Goal: Information Seeking & Learning: Find specific fact

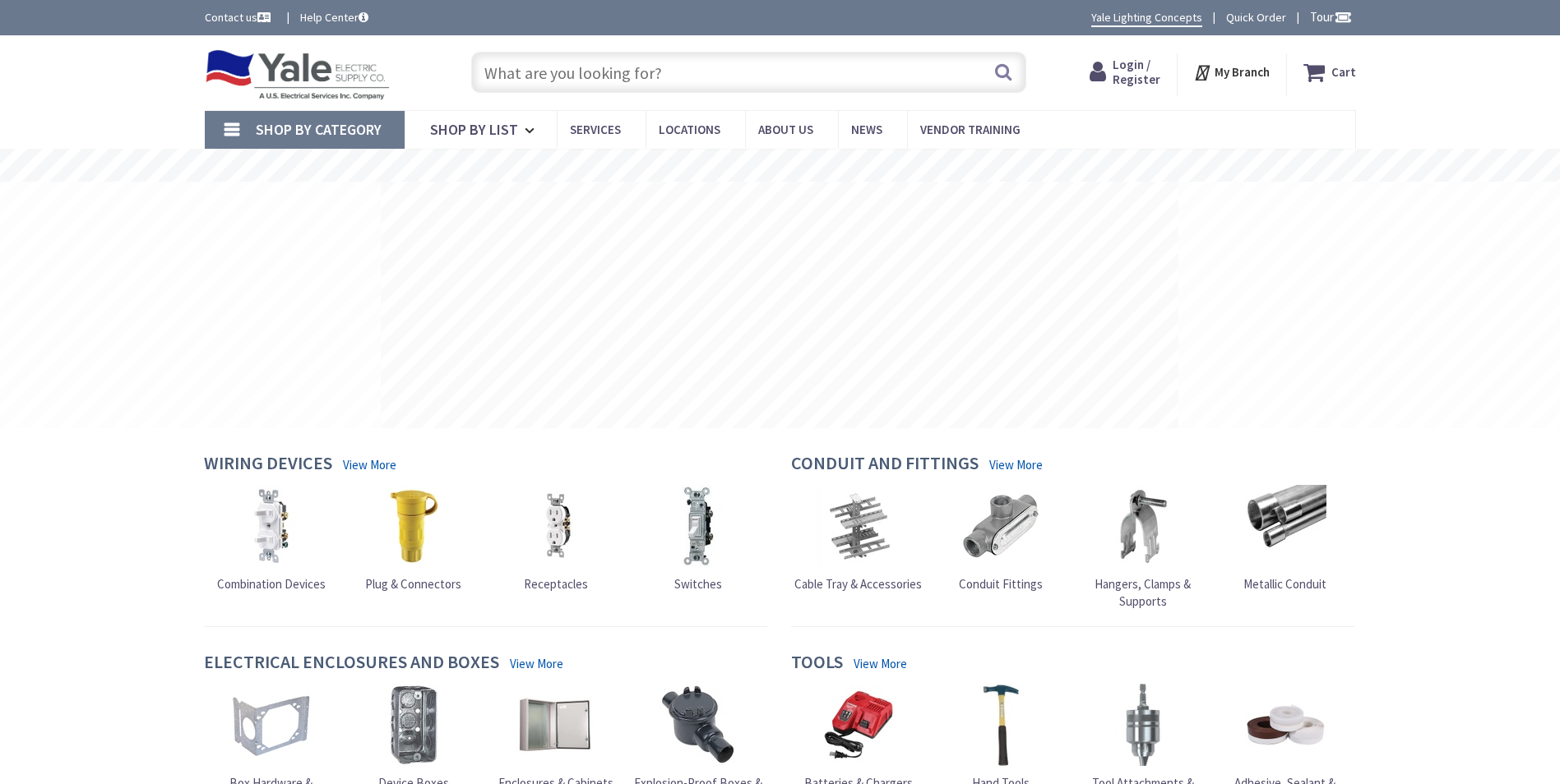
click at [518, 69] on input "text" at bounding box center [749, 72] width 555 height 41
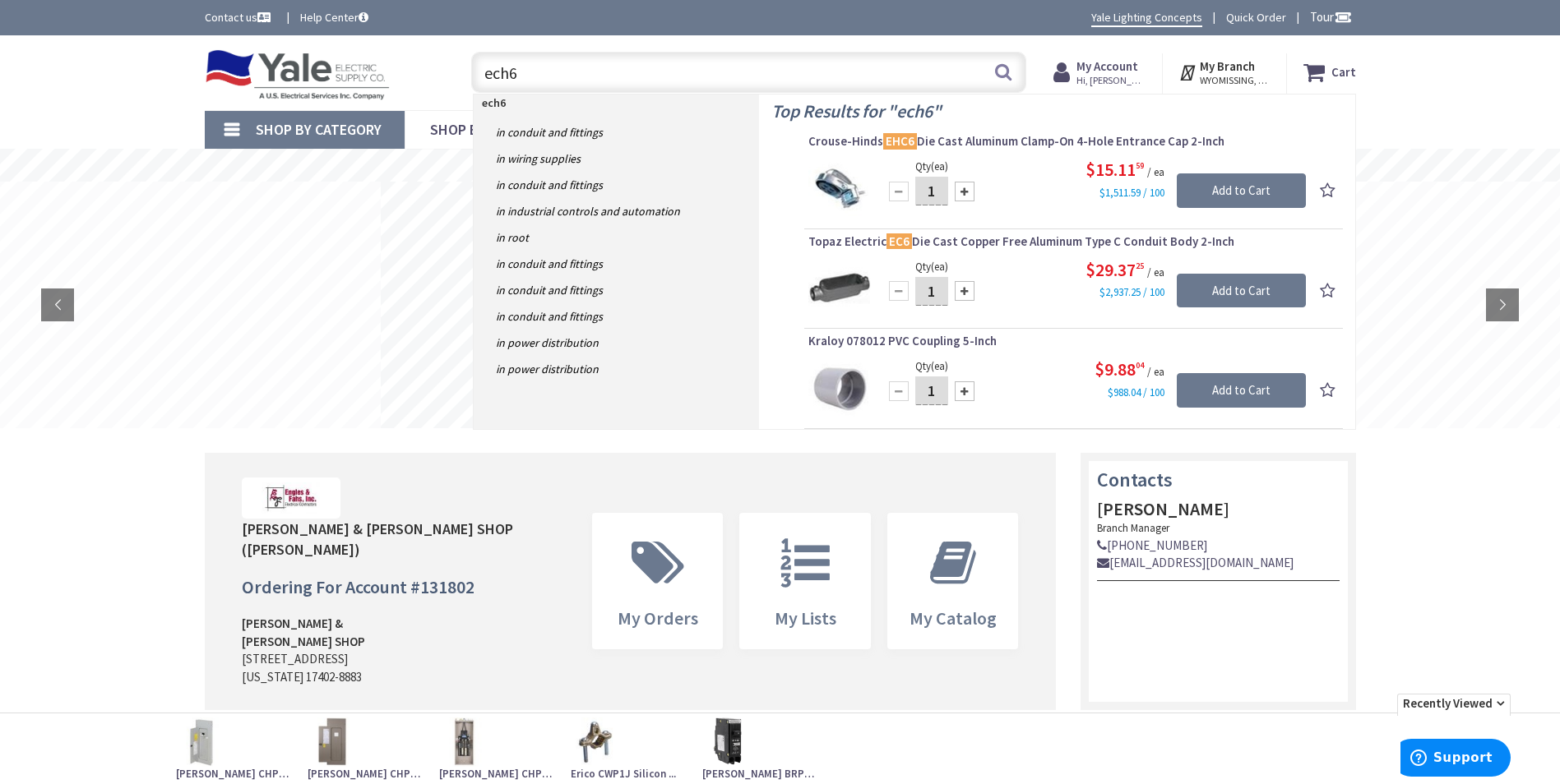
drag, startPoint x: 625, startPoint y: 57, endPoint x: 462, endPoint y: 79, distance: 164.5
click at [462, 79] on div "ech6 ech6 Search" at bounding box center [744, 71] width 588 height 53
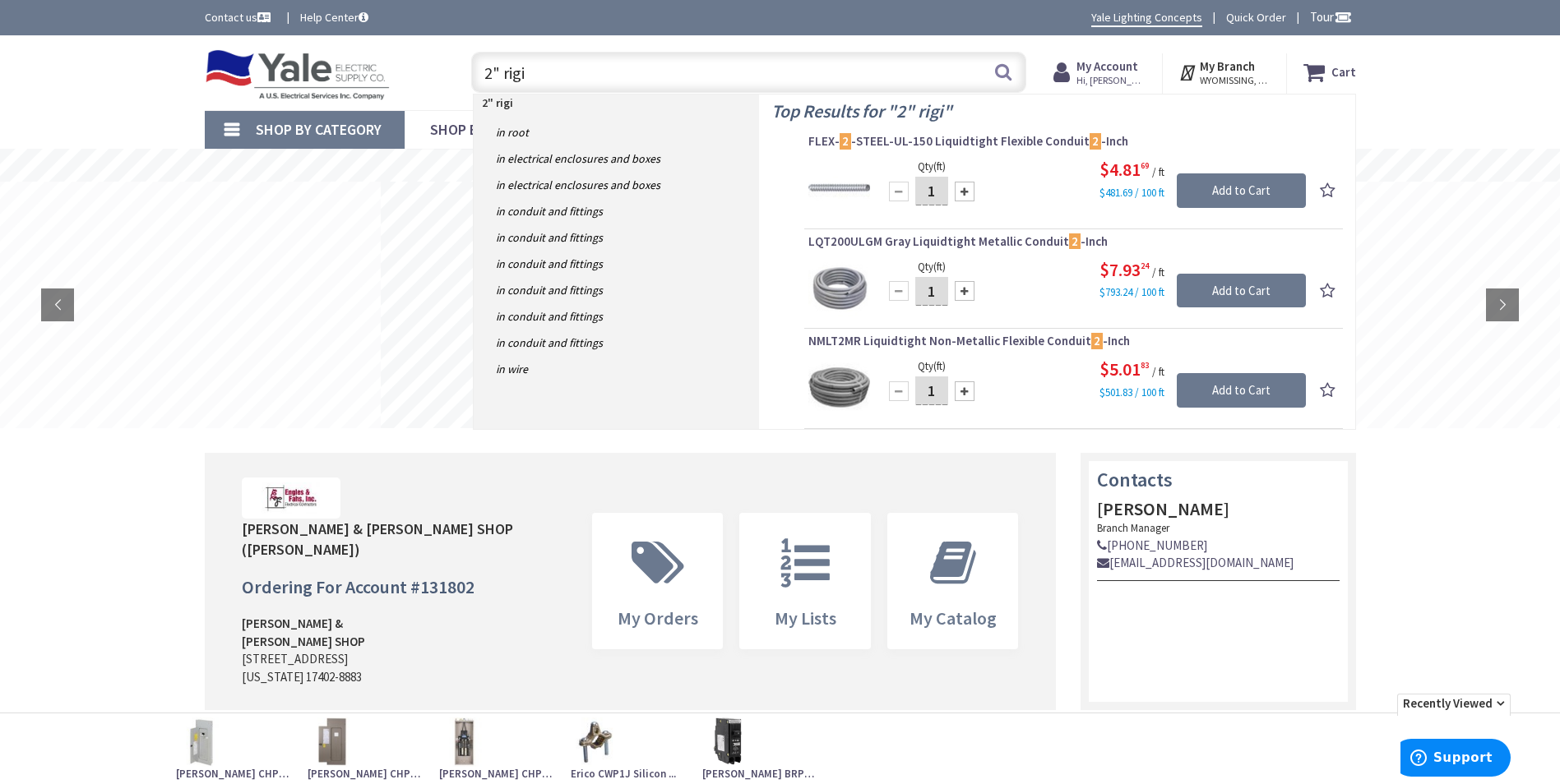
type input "2" rigid"
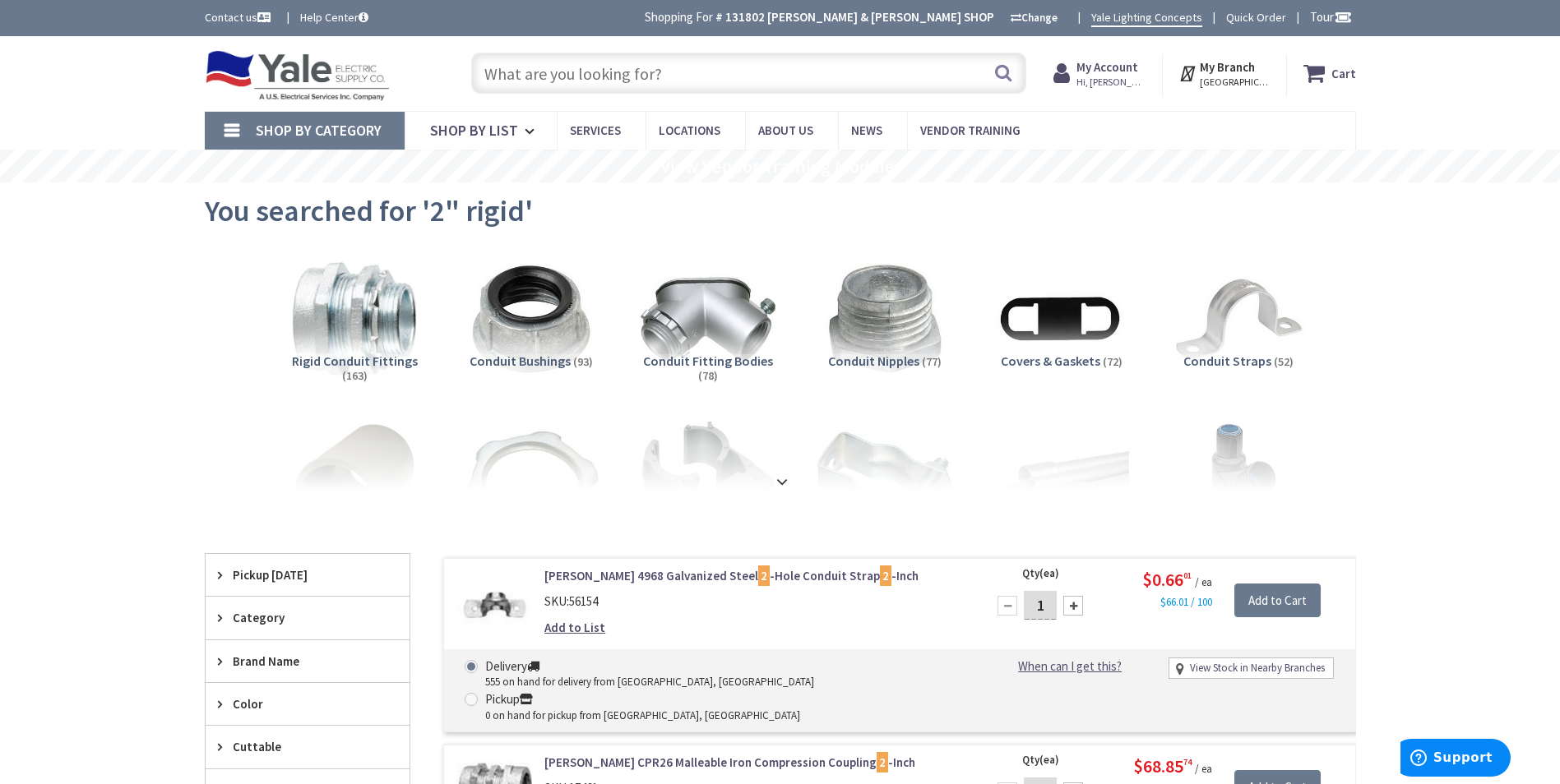
click at [617, 65] on input "text" at bounding box center [749, 73] width 555 height 41
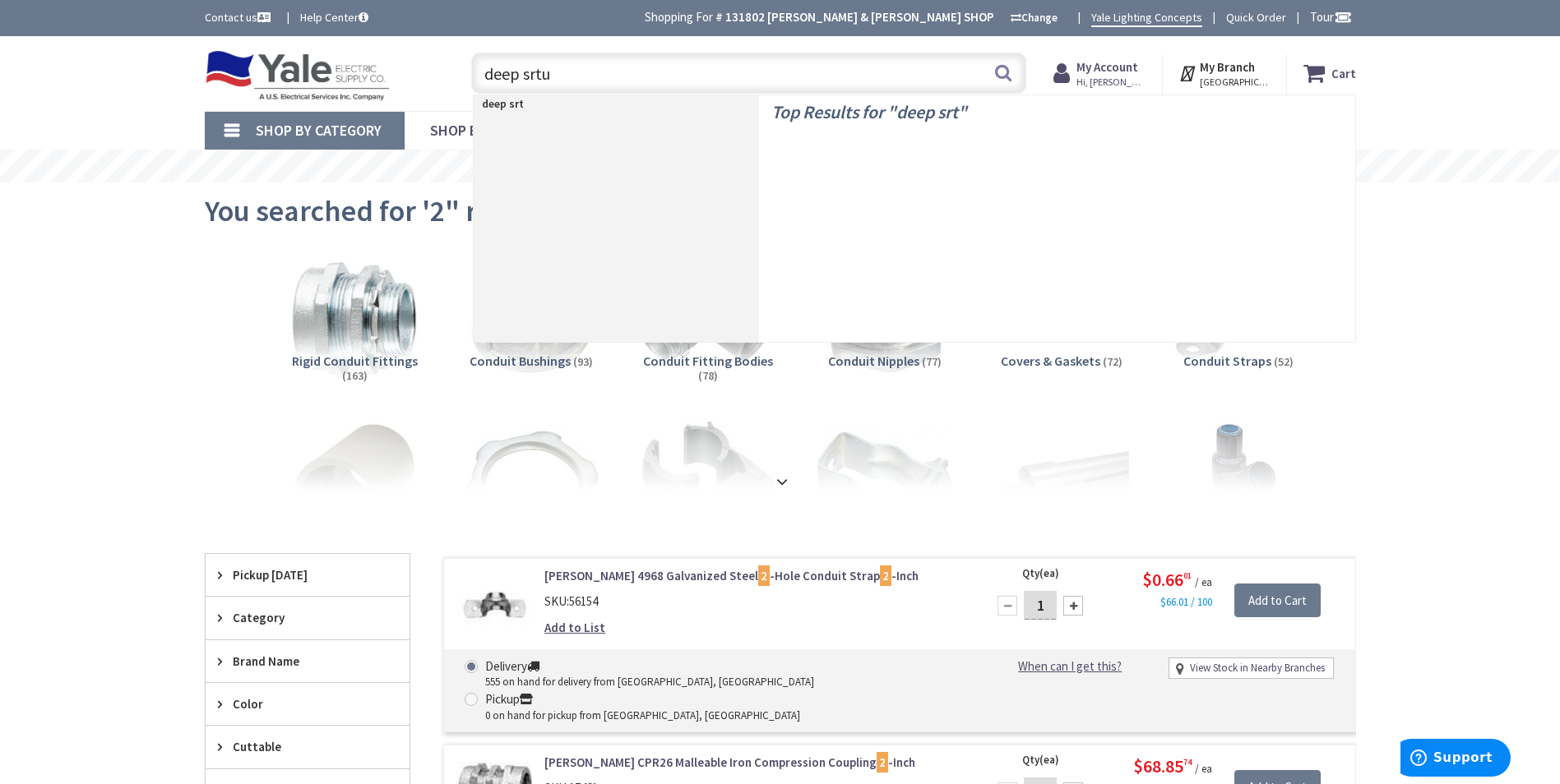
type input "deep srtut"
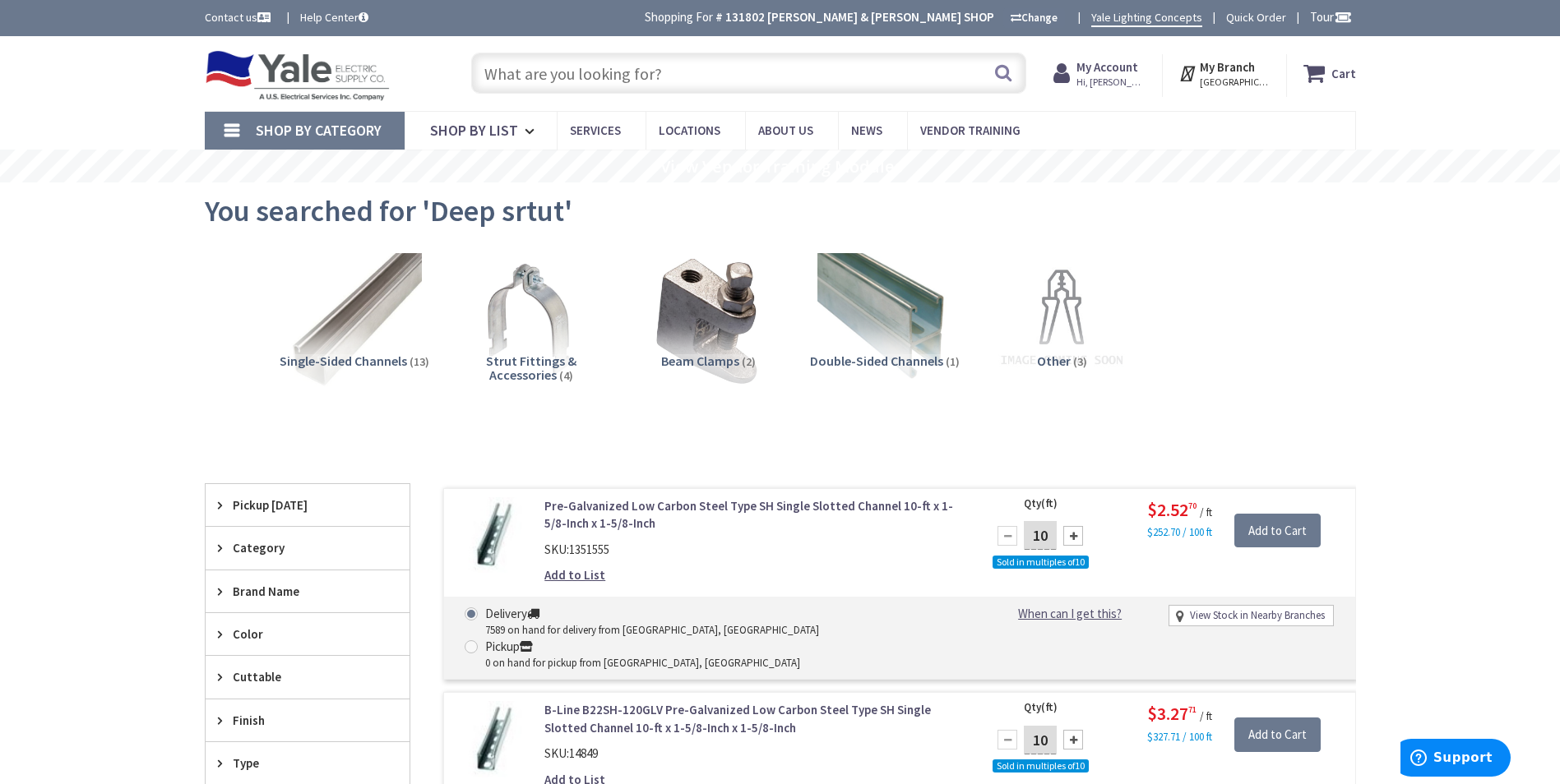
click at [620, 70] on input "text" at bounding box center [749, 73] width 555 height 41
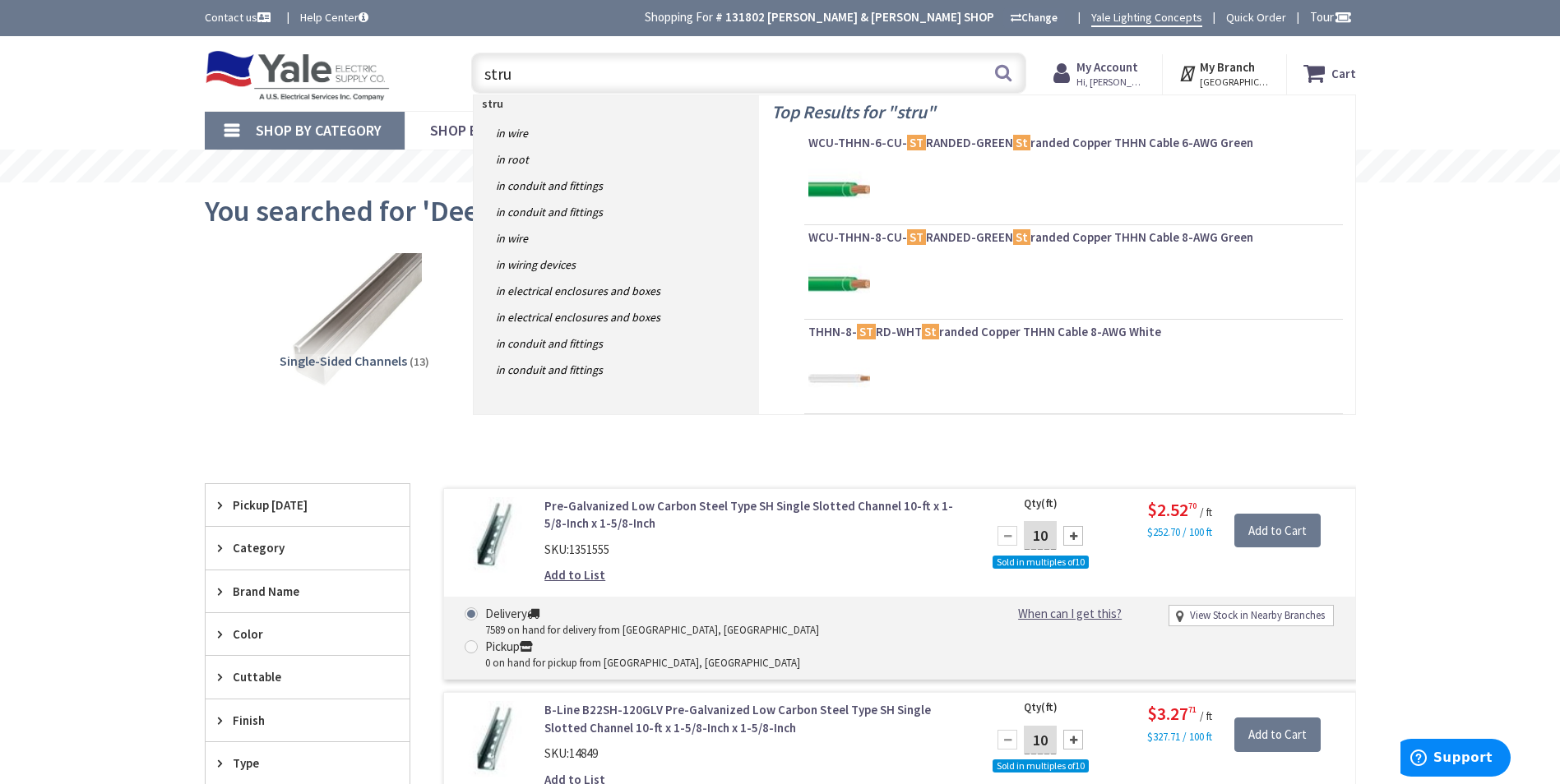
type input "strut"
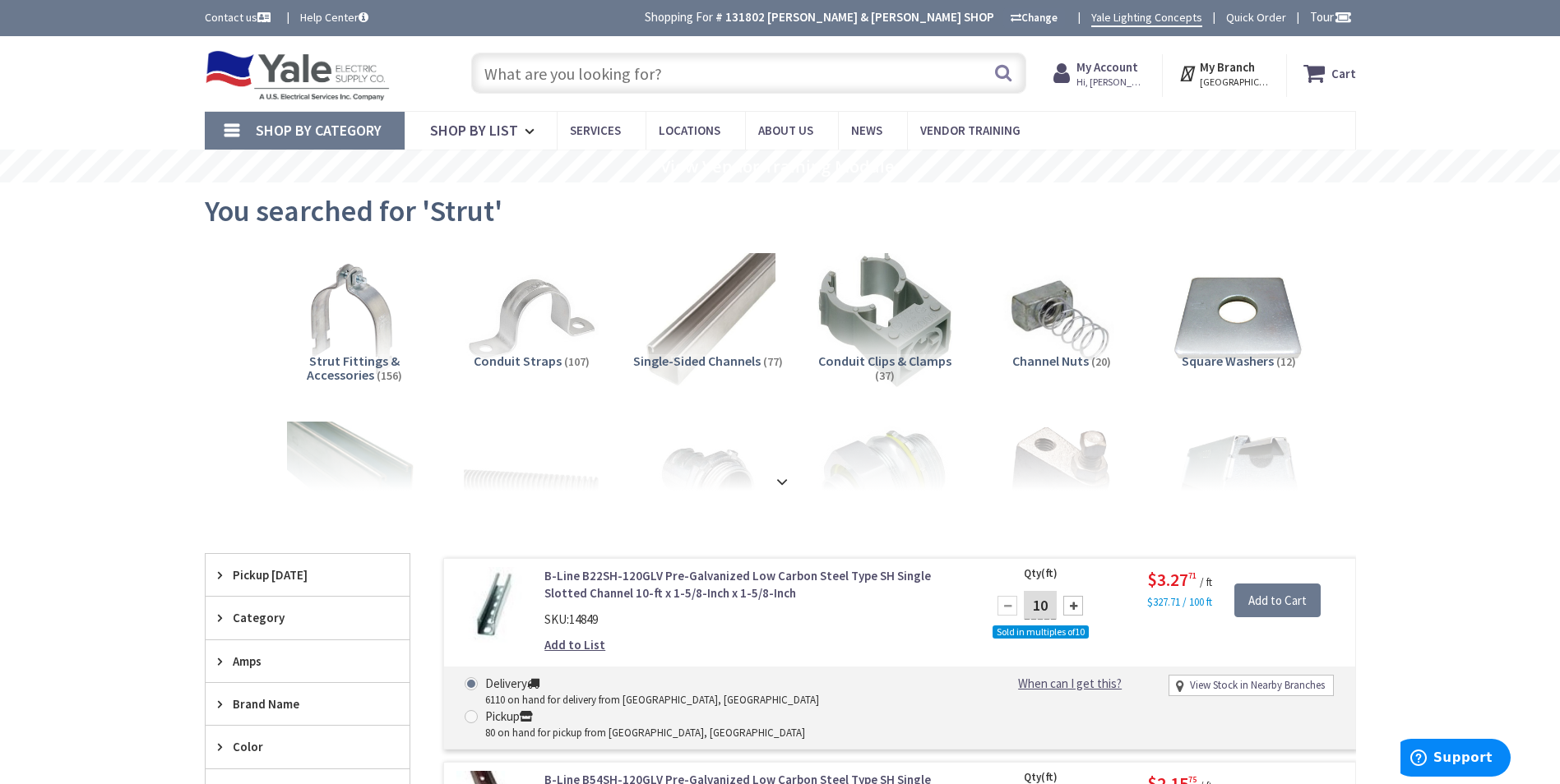
click at [663, 69] on input "text" at bounding box center [749, 73] width 555 height 41
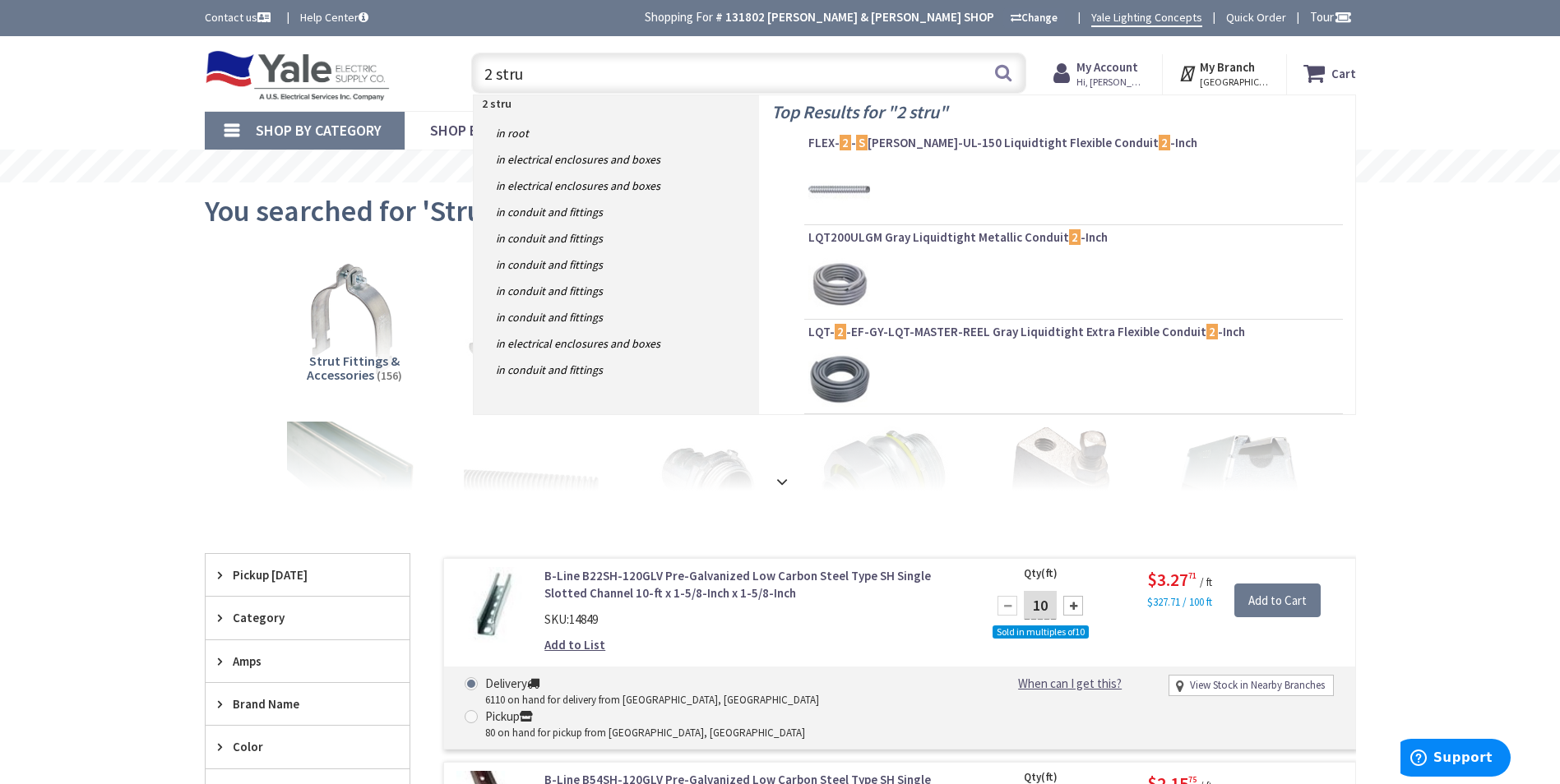
type input "2 strut"
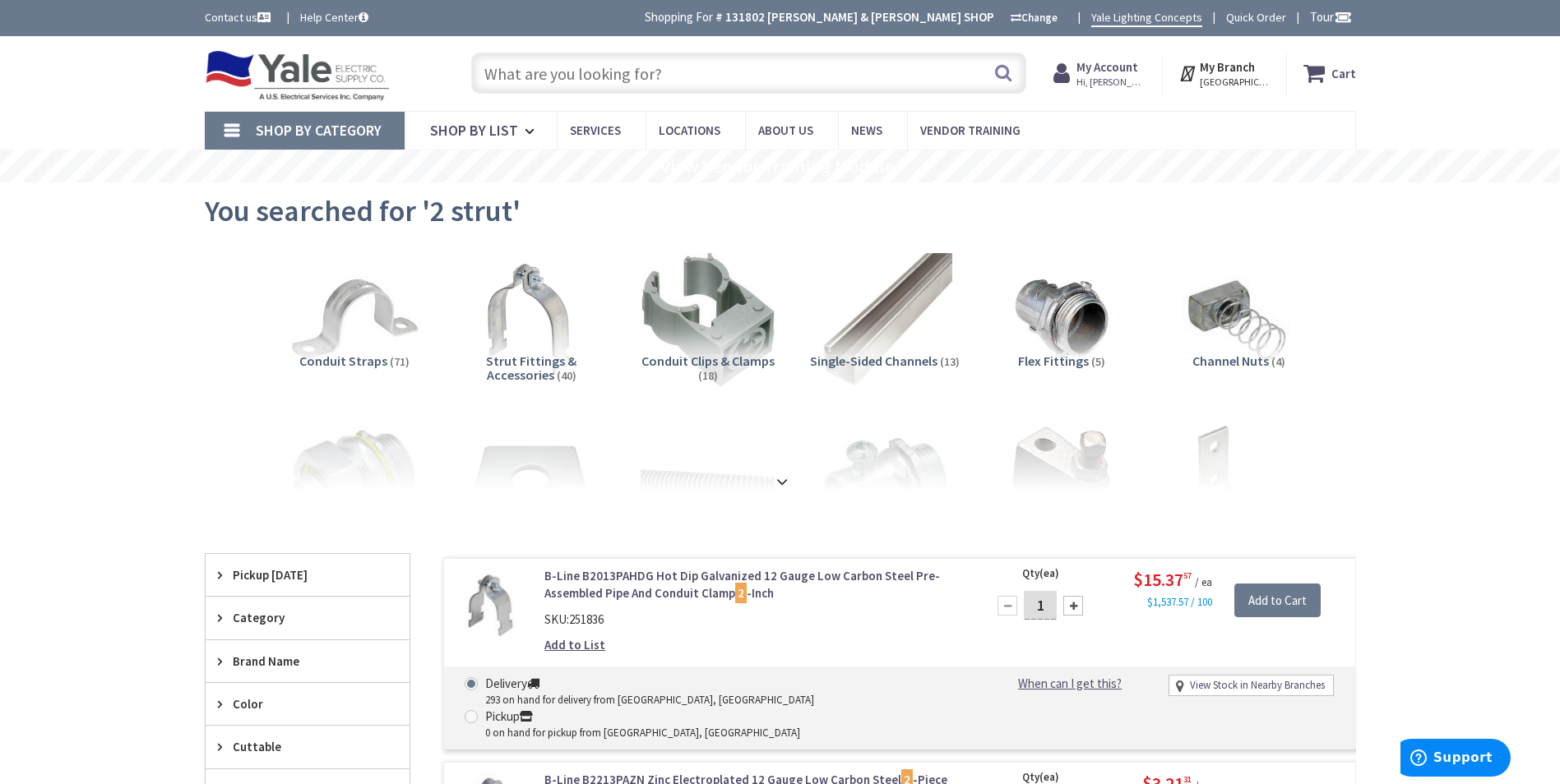
click at [749, 82] on input "text" at bounding box center [749, 73] width 555 height 41
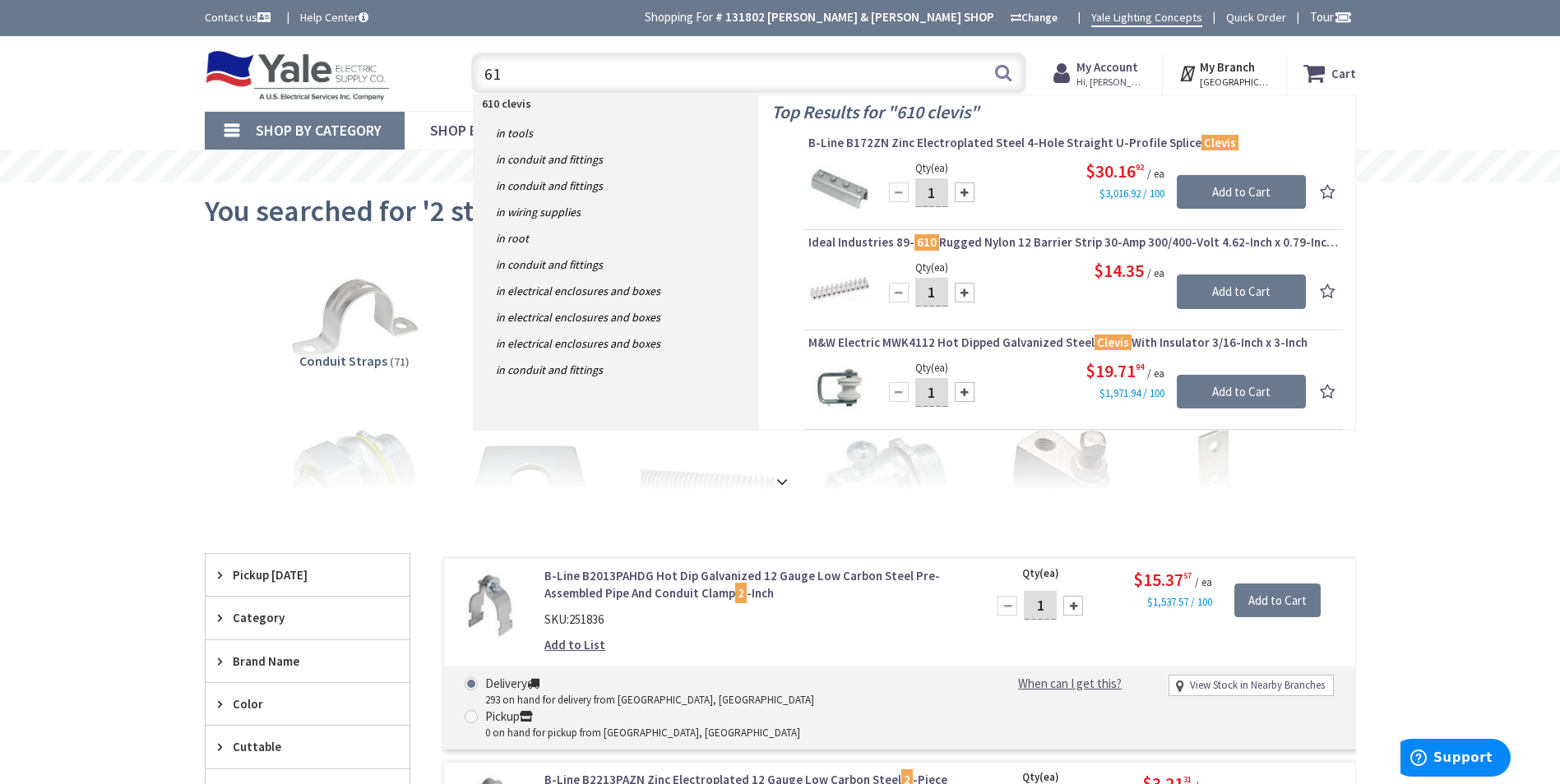
type input "6"
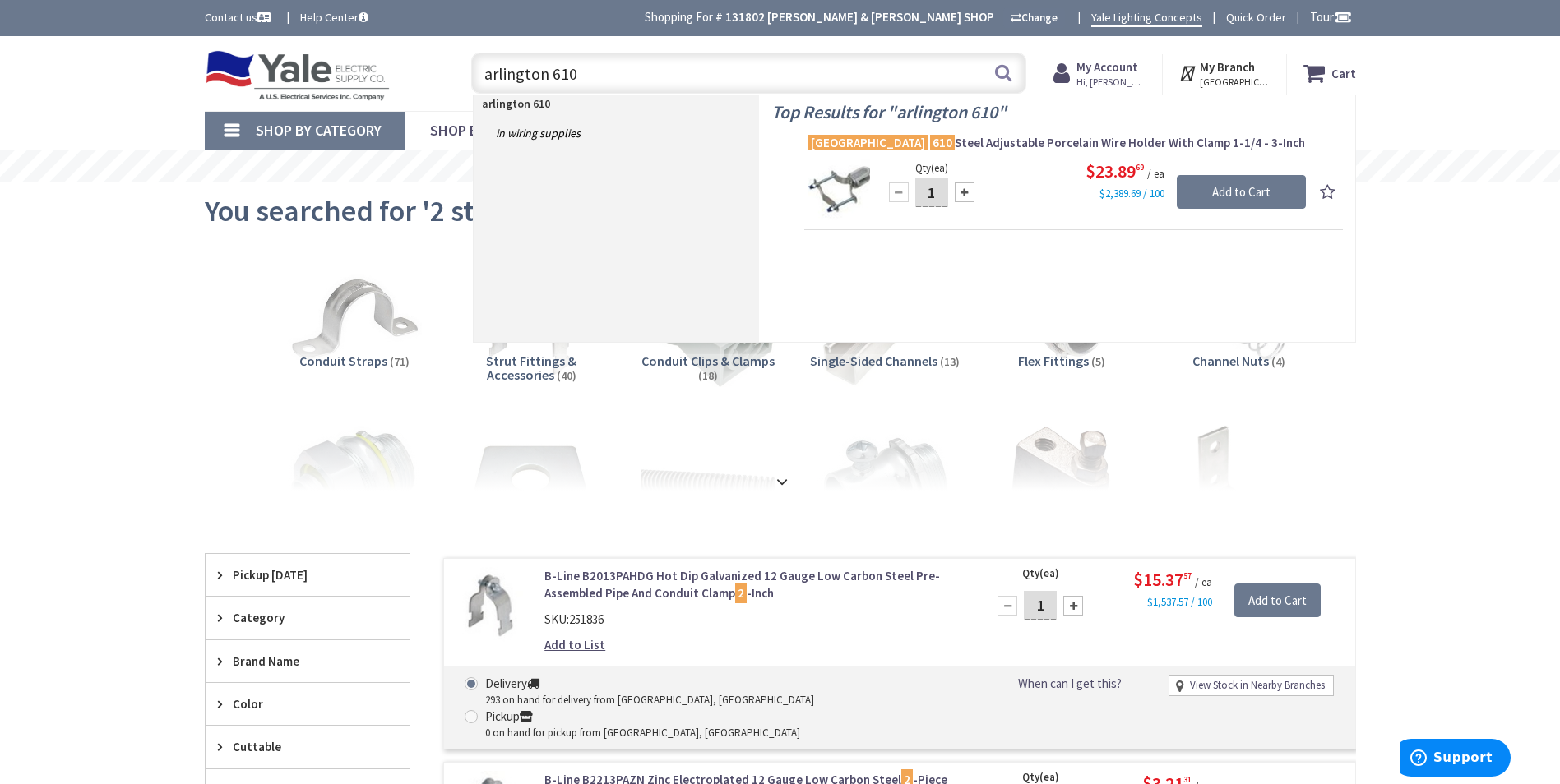
drag, startPoint x: 601, startPoint y: 77, endPoint x: 409, endPoint y: 82, distance: 192.1
click at [409, 82] on div "Toggle Nav [GEOGRAPHIC_DATA] 610 [GEOGRAPHIC_DATA] 610 Search Cart My Cart Clos…" at bounding box center [780, 73] width 1176 height 56
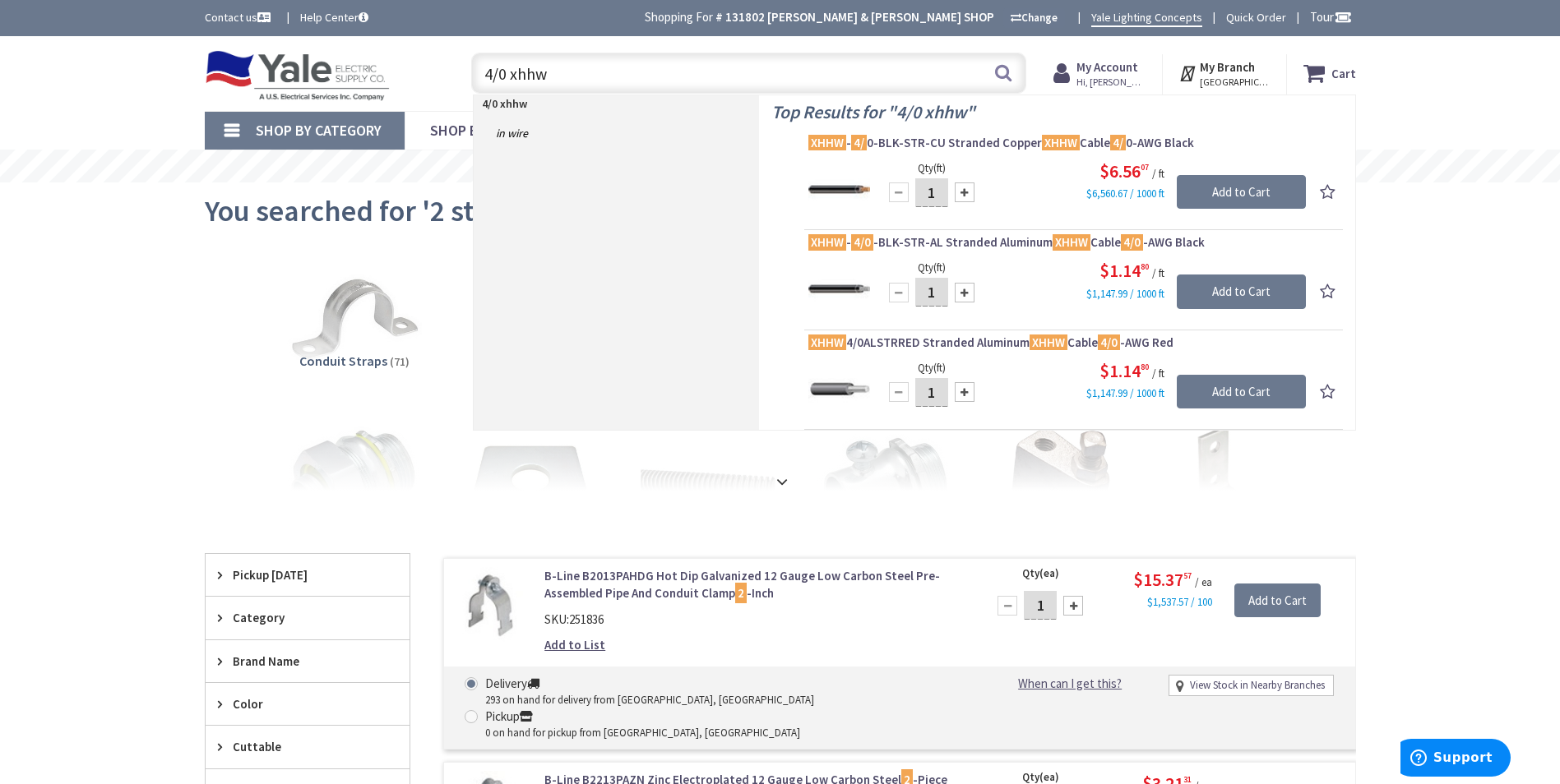
type input "4/0 xhhw"
drag, startPoint x: 592, startPoint y: 77, endPoint x: 393, endPoint y: 99, distance: 200.2
click at [393, 98] on div "Toggle Nav 4/0 xhhw 4/0 xhhw Search Cart My Cart Close You have no items in you…" at bounding box center [780, 73] width 1176 height 56
